Goal: Transaction & Acquisition: Purchase product/service

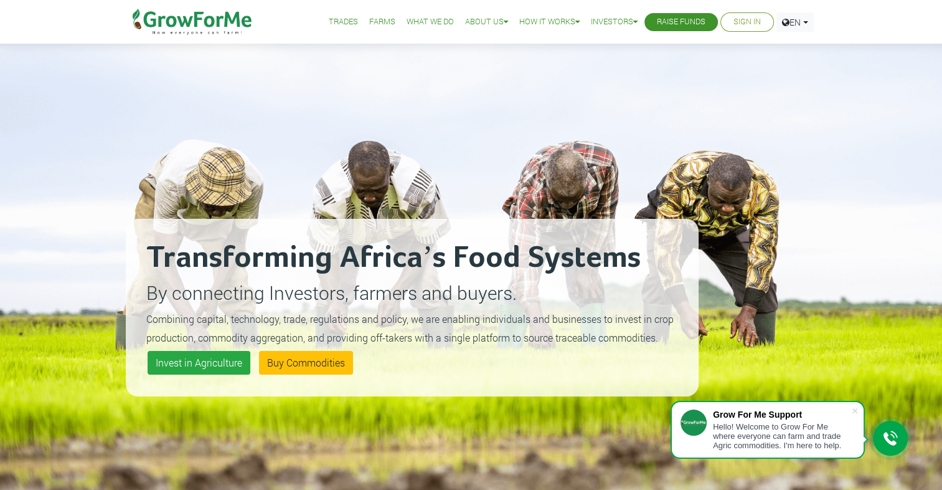
click at [339, 23] on link "Trades" at bounding box center [343, 22] width 29 height 13
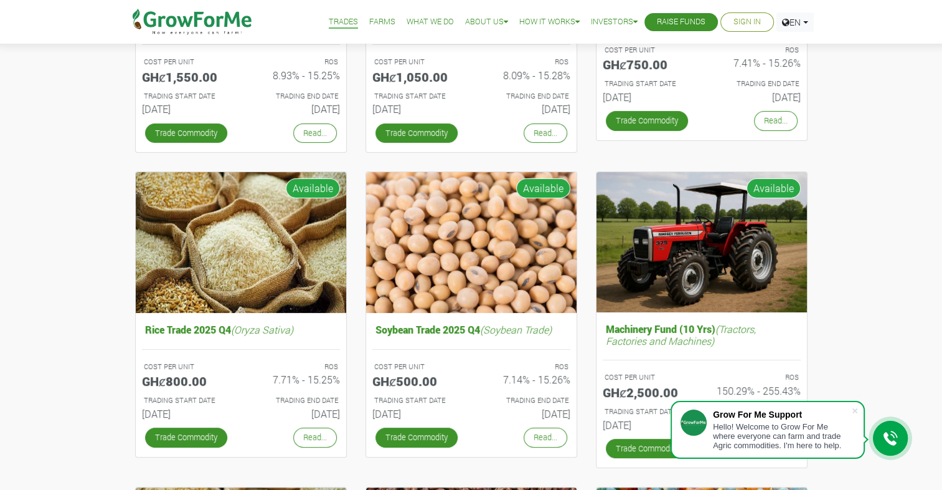
scroll to position [324, 0]
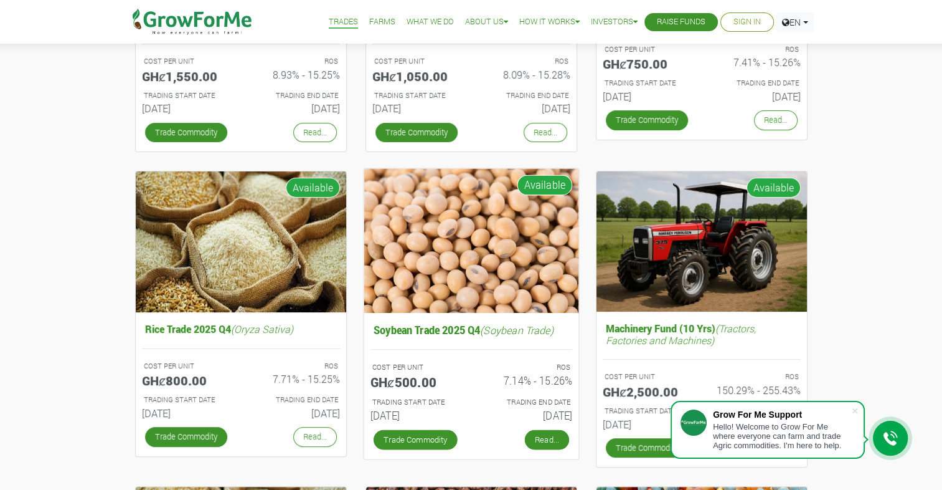
click at [534, 438] on link "Read..." at bounding box center [546, 439] width 44 height 20
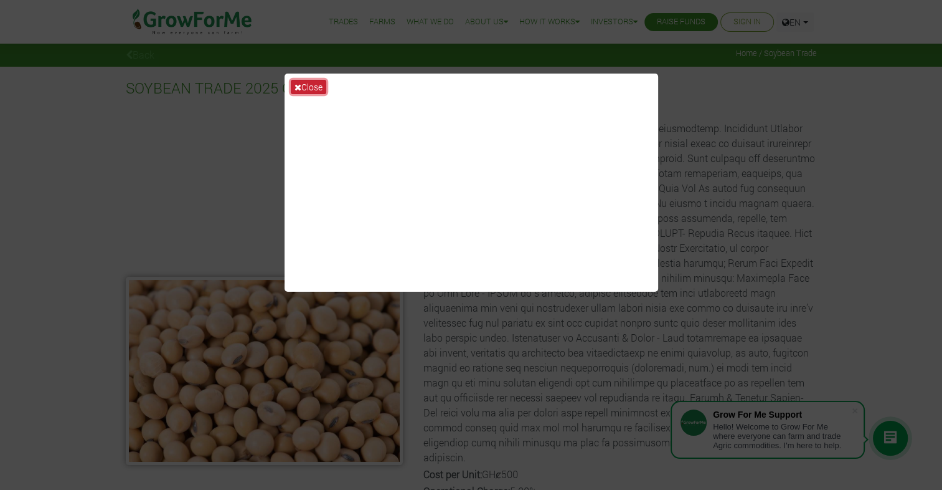
click at [301, 85] on button "Close" at bounding box center [308, 87] width 35 height 14
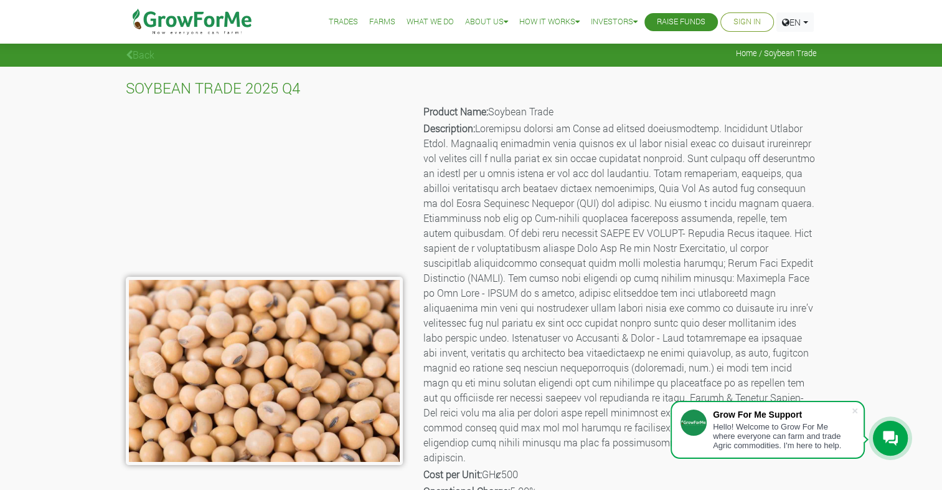
click at [878, 219] on div "SOYBEAN TRADE 2025 Q4 Product Name: Soybean Trade Description: Cost per Unit: G…" at bounding box center [471, 334] width 942 height 534
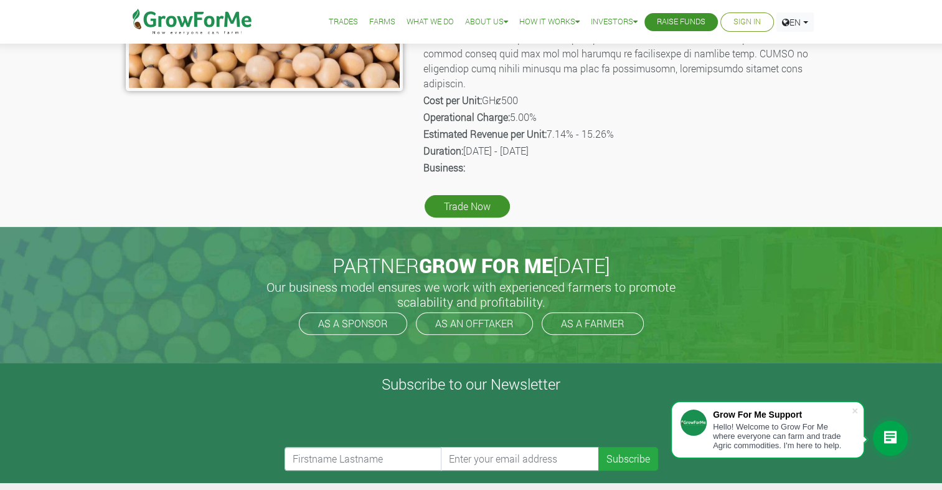
scroll to position [399, 0]
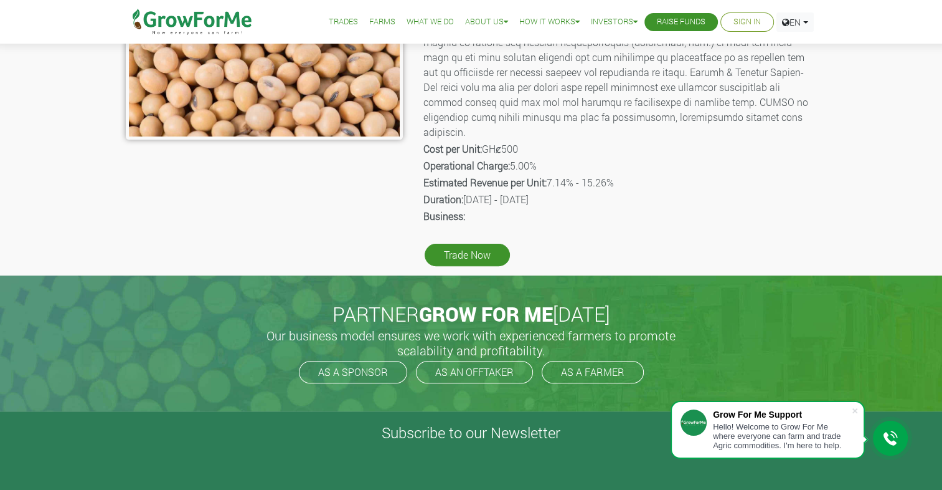
scroll to position [324, 0]
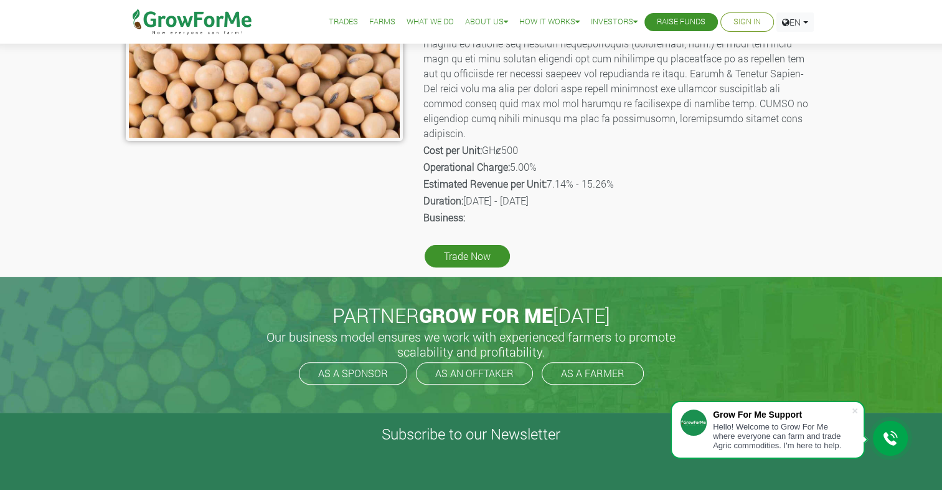
click at [883, 204] on div "SOYBEAN TRADE 2025 Q4 Product Name: Soybean Trade Description: Cost per Unit: G…" at bounding box center [471, 10] width 942 height 534
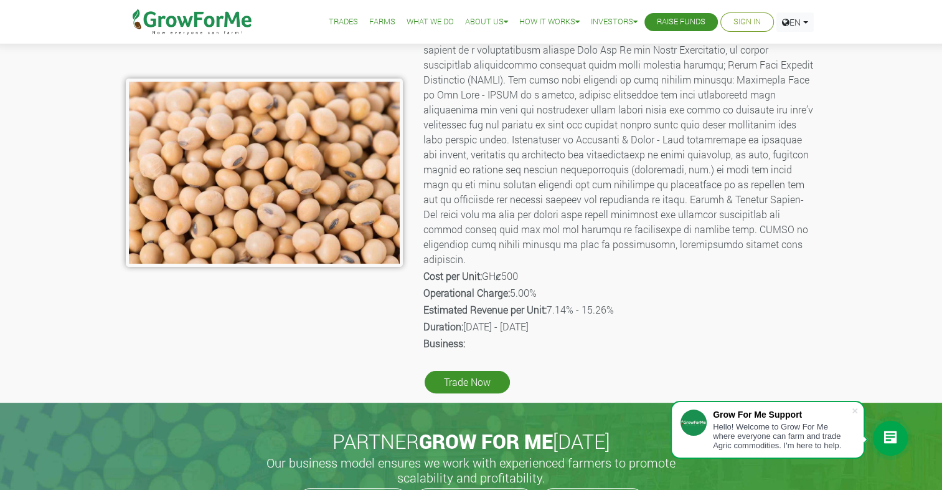
scroll to position [199, 0]
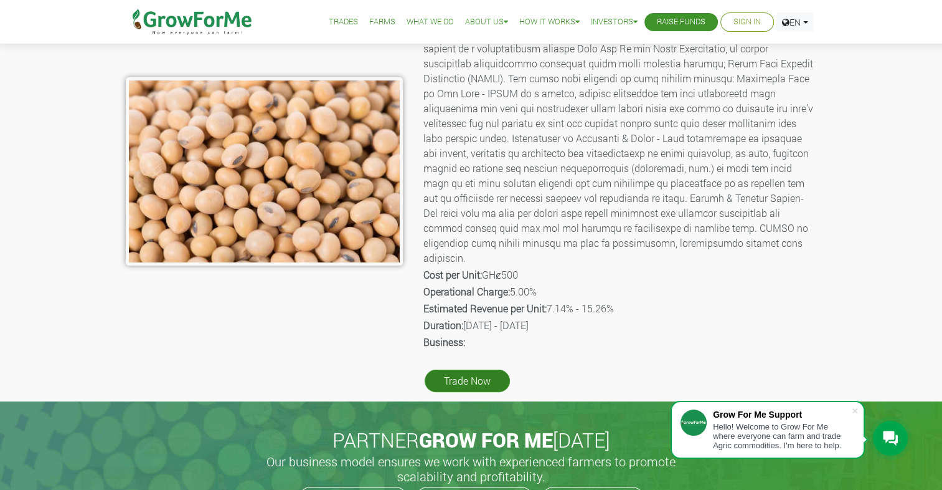
click at [478, 369] on link "Trade Now" at bounding box center [467, 380] width 85 height 22
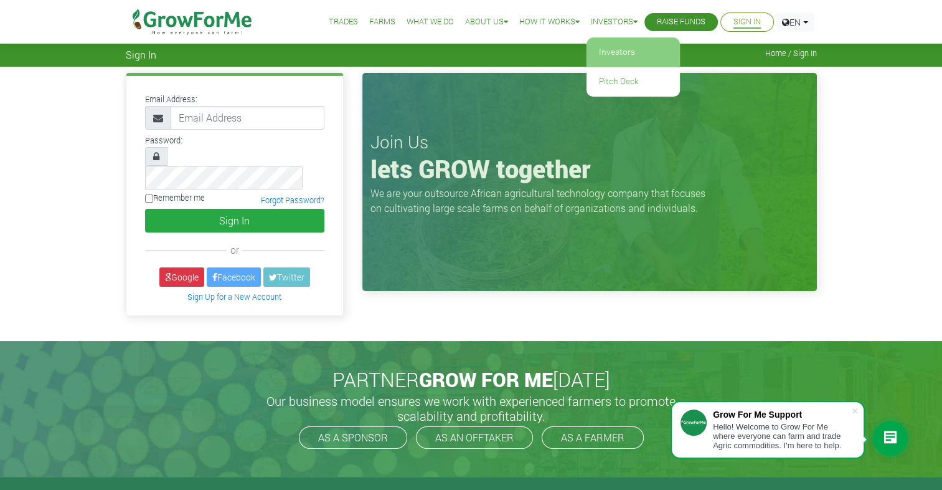
click at [606, 60] on link "Investors" at bounding box center [633, 52] width 93 height 29
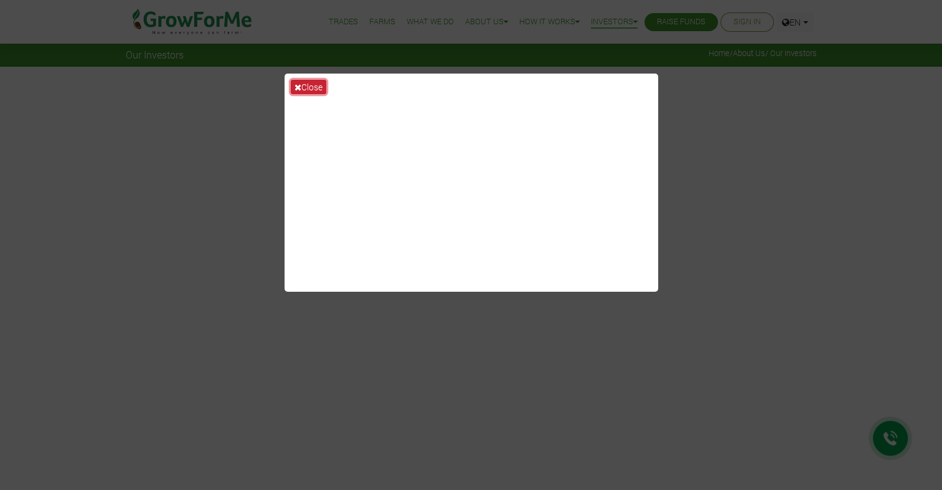
click at [301, 91] on button "Close" at bounding box center [308, 87] width 35 height 14
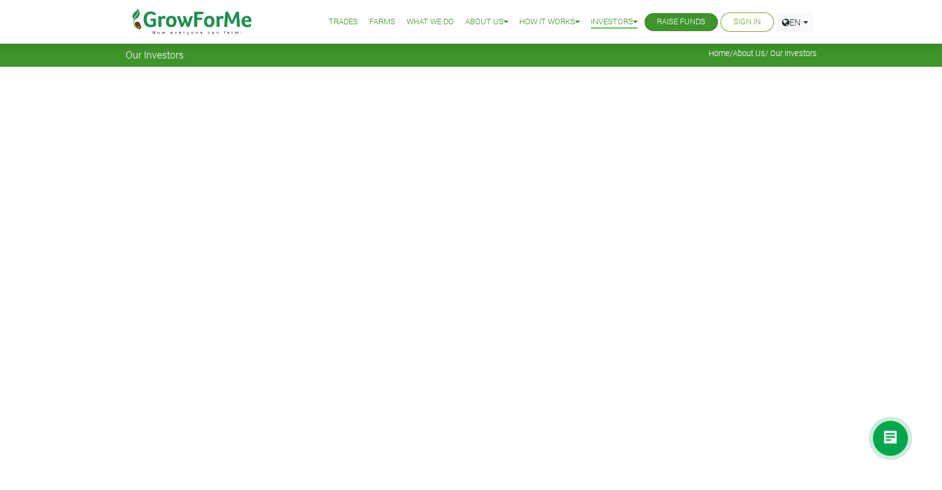
click at [329, 22] on link "Trades" at bounding box center [343, 22] width 29 height 13
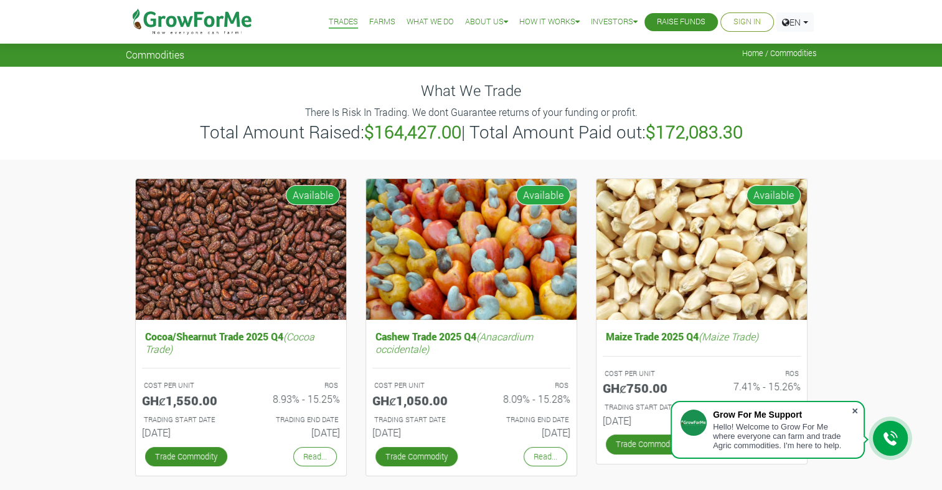
click at [857, 409] on span at bounding box center [855, 410] width 12 height 12
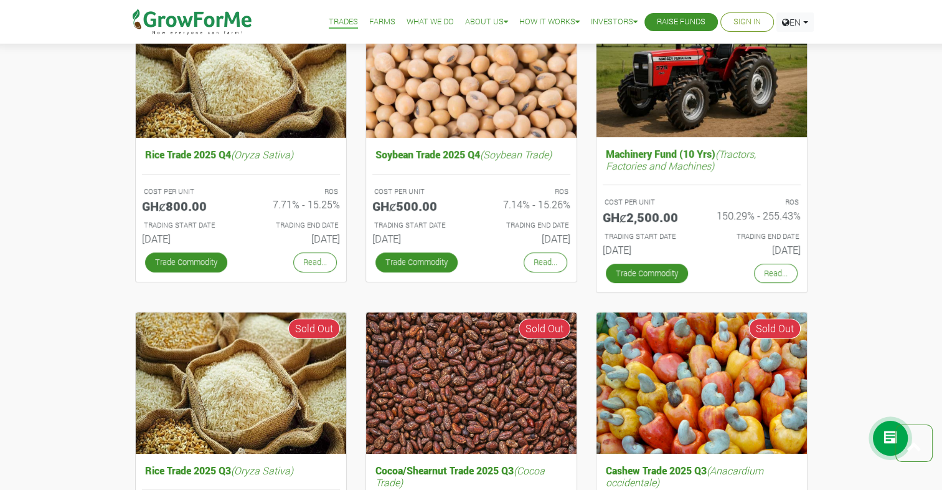
scroll to position [70, 0]
